Goal: Task Accomplishment & Management: Use online tool/utility

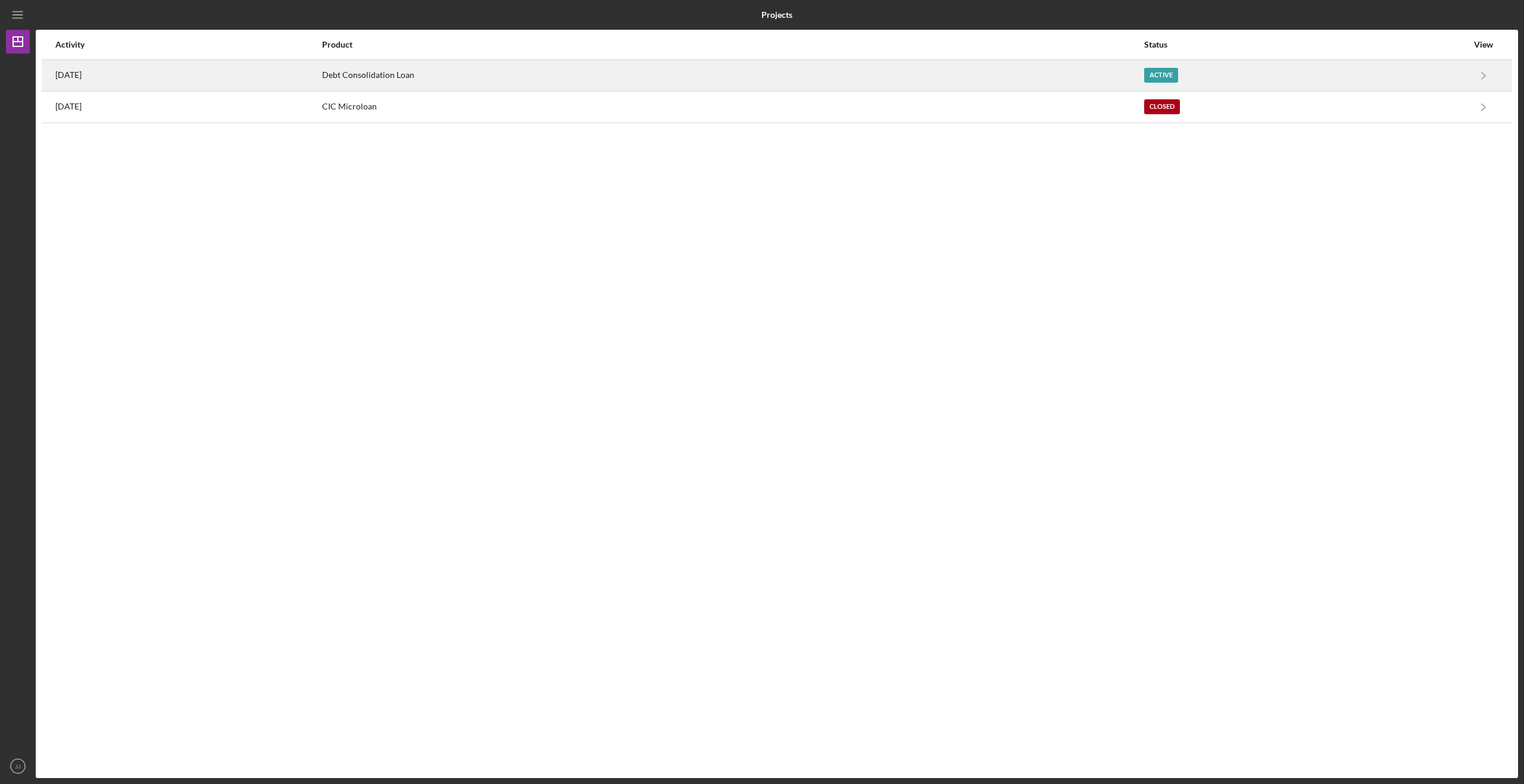
click at [497, 71] on div "Debt Consolidation Loan" at bounding box center [732, 75] width 820 height 30
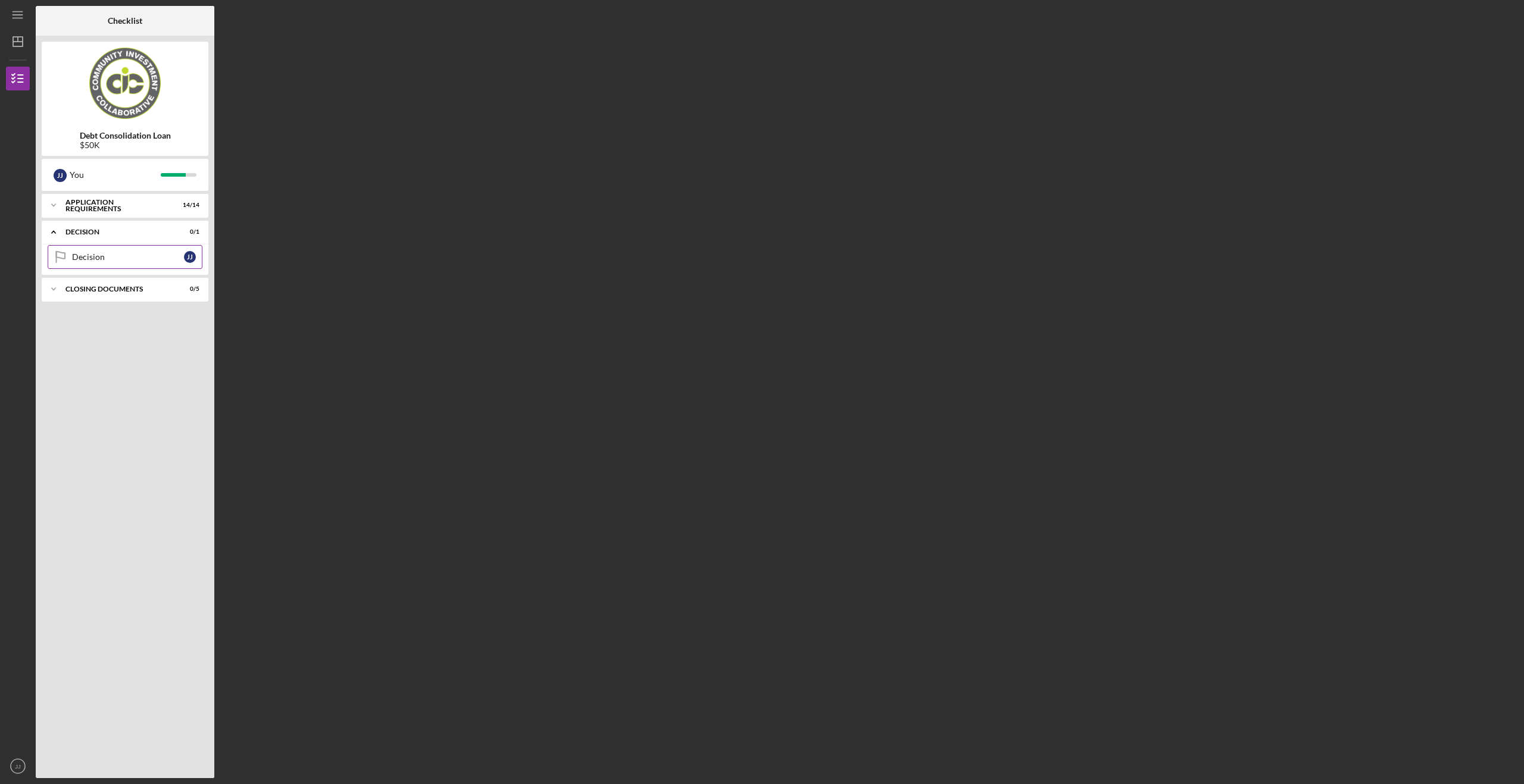
click at [147, 251] on link "Decision Decision J J" at bounding box center [125, 256] width 155 height 24
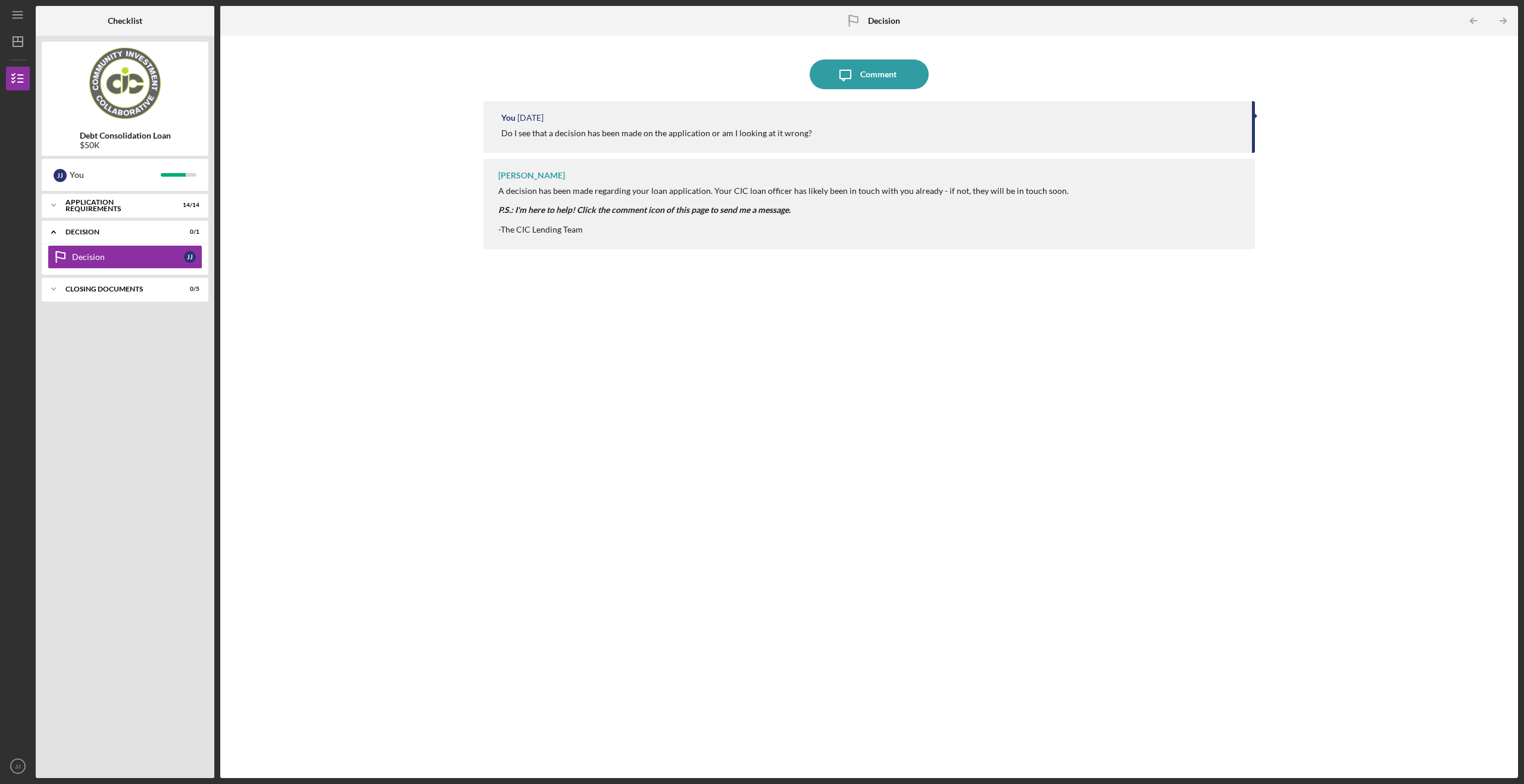
click at [600, 127] on div "You [DATE] Do I see that a decision has been made on the application or am I lo…" at bounding box center [869, 127] width 772 height 52
click at [639, 209] on em "P.S.: I'm here to help! Click the comment icon of this page to send me a messag…" at bounding box center [644, 210] width 292 height 10
click at [161, 226] on div "Icon/Expander Decision 0 / 1" at bounding box center [125, 232] width 167 height 24
